Goal: Information Seeking & Learning: Learn about a topic

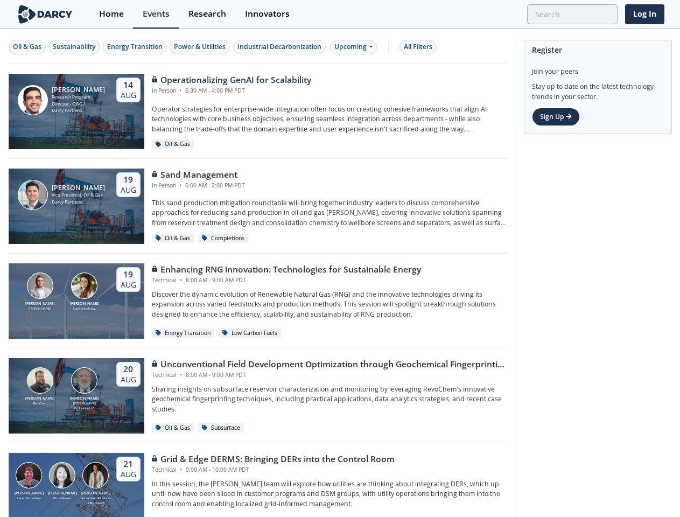
click at [340, 259] on div "[PERSON_NAME] [PERSON_NAME] Loci Controls Inc. [DATE] Enhancing RNG innovation:…" at bounding box center [259, 301] width 500 height 95
click at [27, 47] on div "Oil & Gas" at bounding box center [27, 47] width 29 height 10
click at [75, 47] on div "Sustainability" at bounding box center [74, 47] width 43 height 10
click at [136, 47] on div "Energy Transition" at bounding box center [134, 47] width 55 height 10
click at [201, 47] on div "Power & Utilities" at bounding box center [200, 47] width 52 height 10
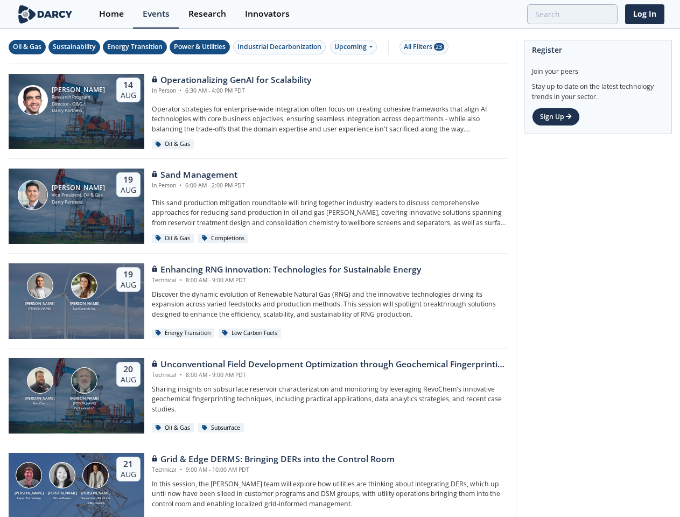
click at [281, 47] on div "Industrial Decarbonization" at bounding box center [280, 47] width 84 height 10
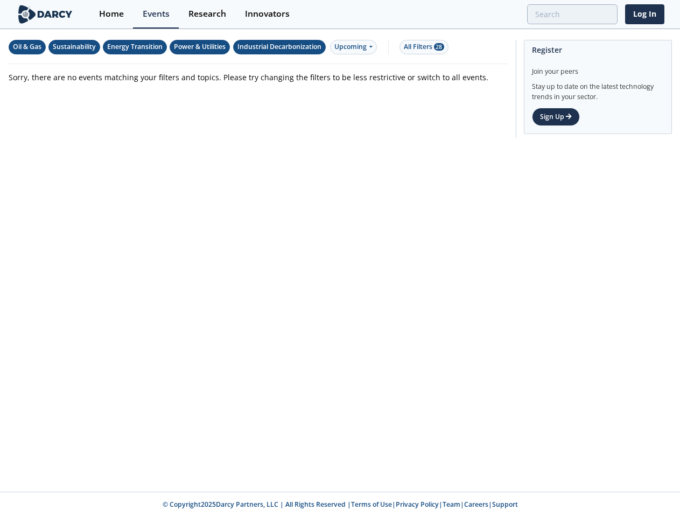
click at [356, 47] on div "Upcoming" at bounding box center [353, 47] width 47 height 15
click at [421, 47] on div "All Filters 28" at bounding box center [424, 47] width 40 height 10
